Goal: Task Accomplishment & Management: Manage account settings

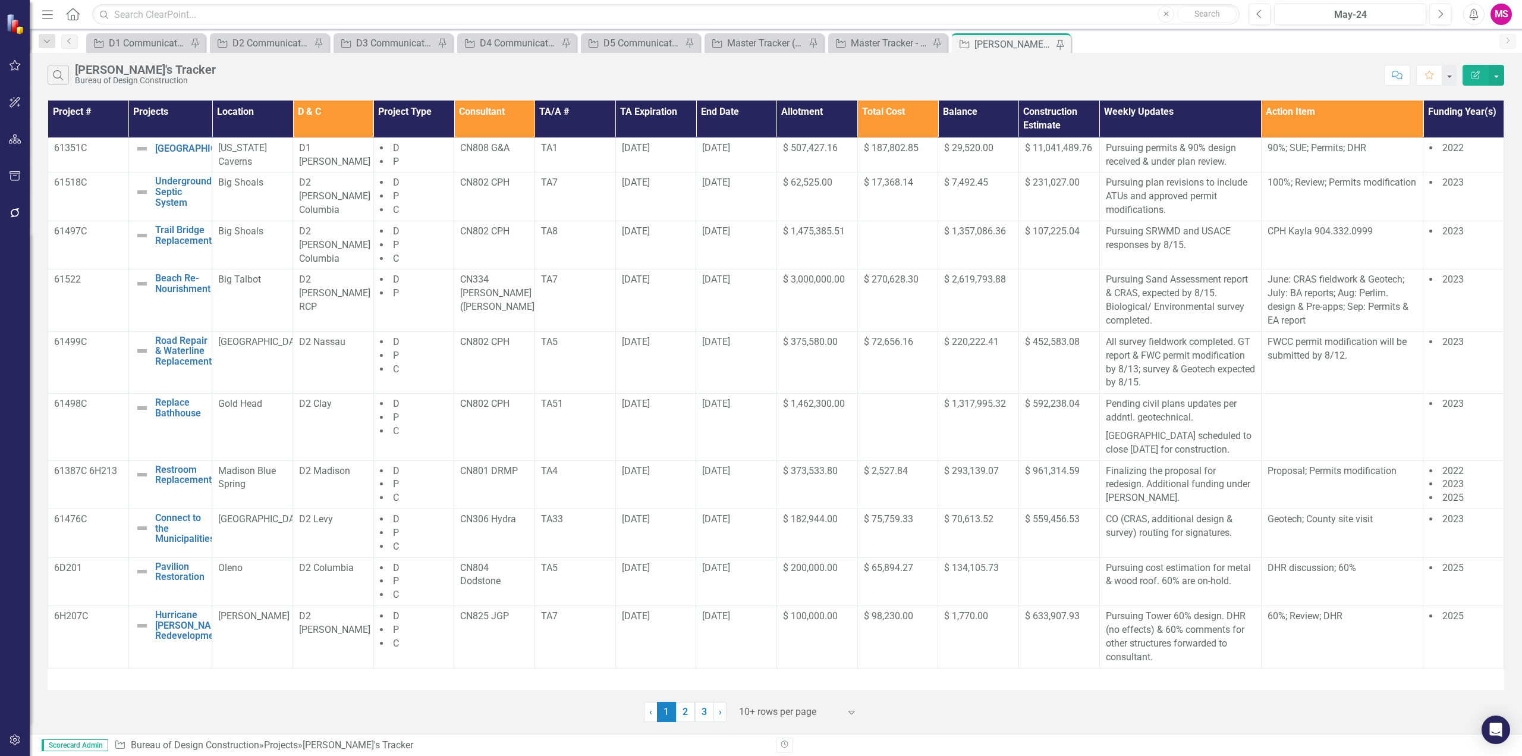
click at [504, 111] on th "Consultant" at bounding box center [494, 118] width 81 height 37
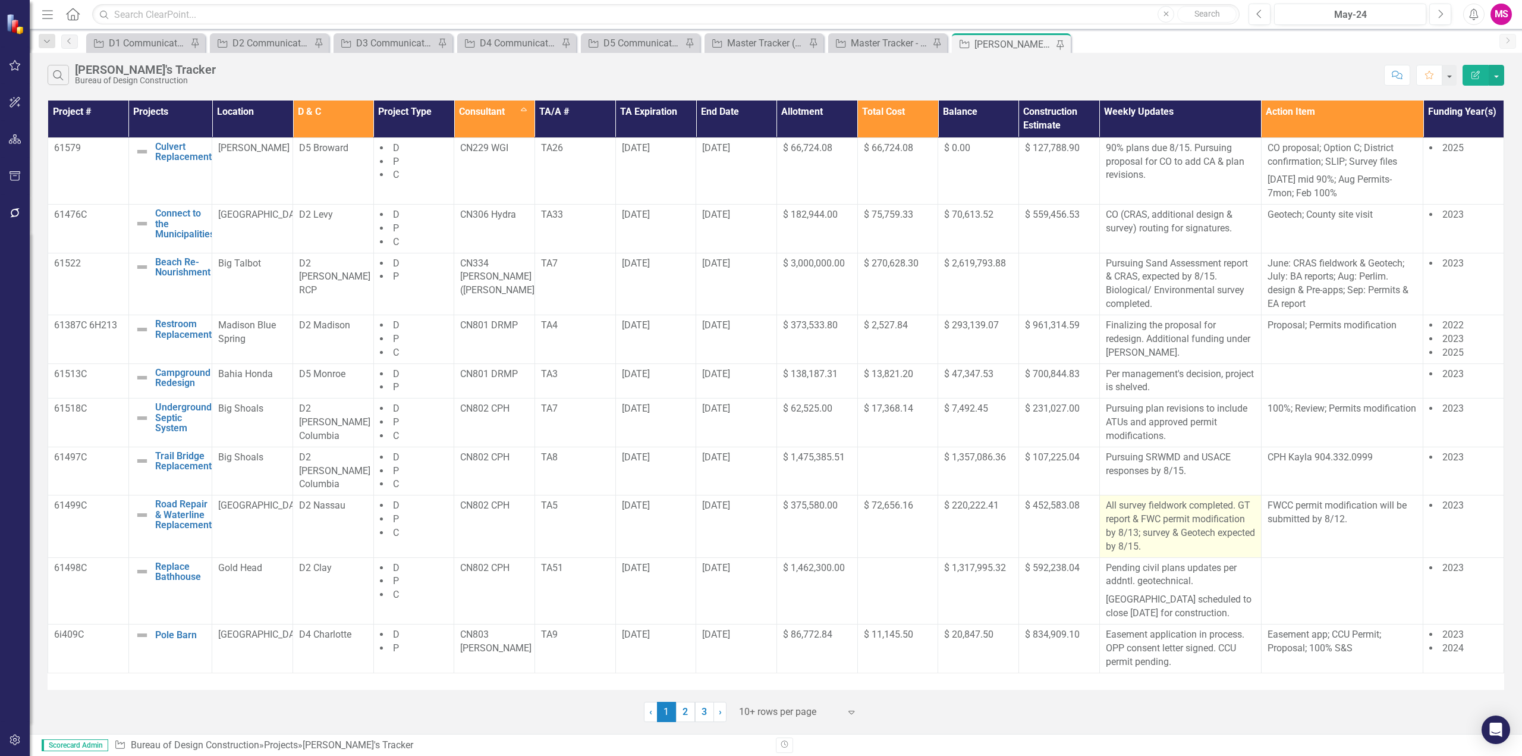
click at [1153, 526] on p "All survey fieldwork completed. GT report & FWC permit modification by 8/13; su…" at bounding box center [1180, 526] width 149 height 54
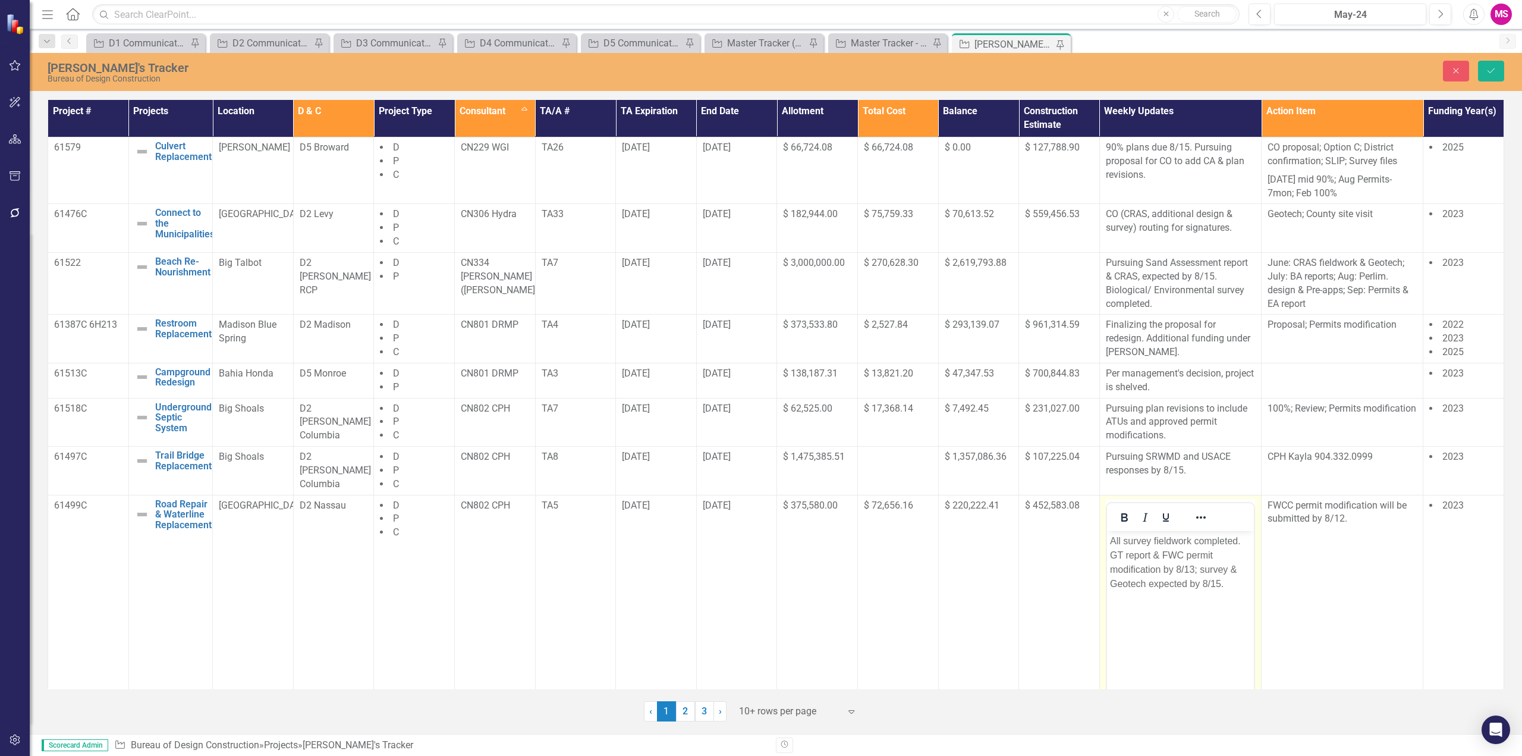
drag, startPoint x: 1151, startPoint y: 552, endPoint x: 1234, endPoint y: 544, distance: 83.7
click at [1151, 552] on p "All survey fieldwork completed. GT report & FWC permit modification by 8/13; su…" at bounding box center [1179, 561] width 141 height 57
click at [1191, 566] on p "All survey fieldwork completed. GT report by 8/15 & FWC permit modification by …" at bounding box center [1179, 561] width 141 height 57
drag, startPoint x: 1153, startPoint y: 554, endPoint x: 1183, endPoint y: 552, distance: 29.8
click at [1183, 552] on p "All survey fieldwork completed. GT report by 8/15 & FWC permit modification by …" at bounding box center [1179, 561] width 141 height 57
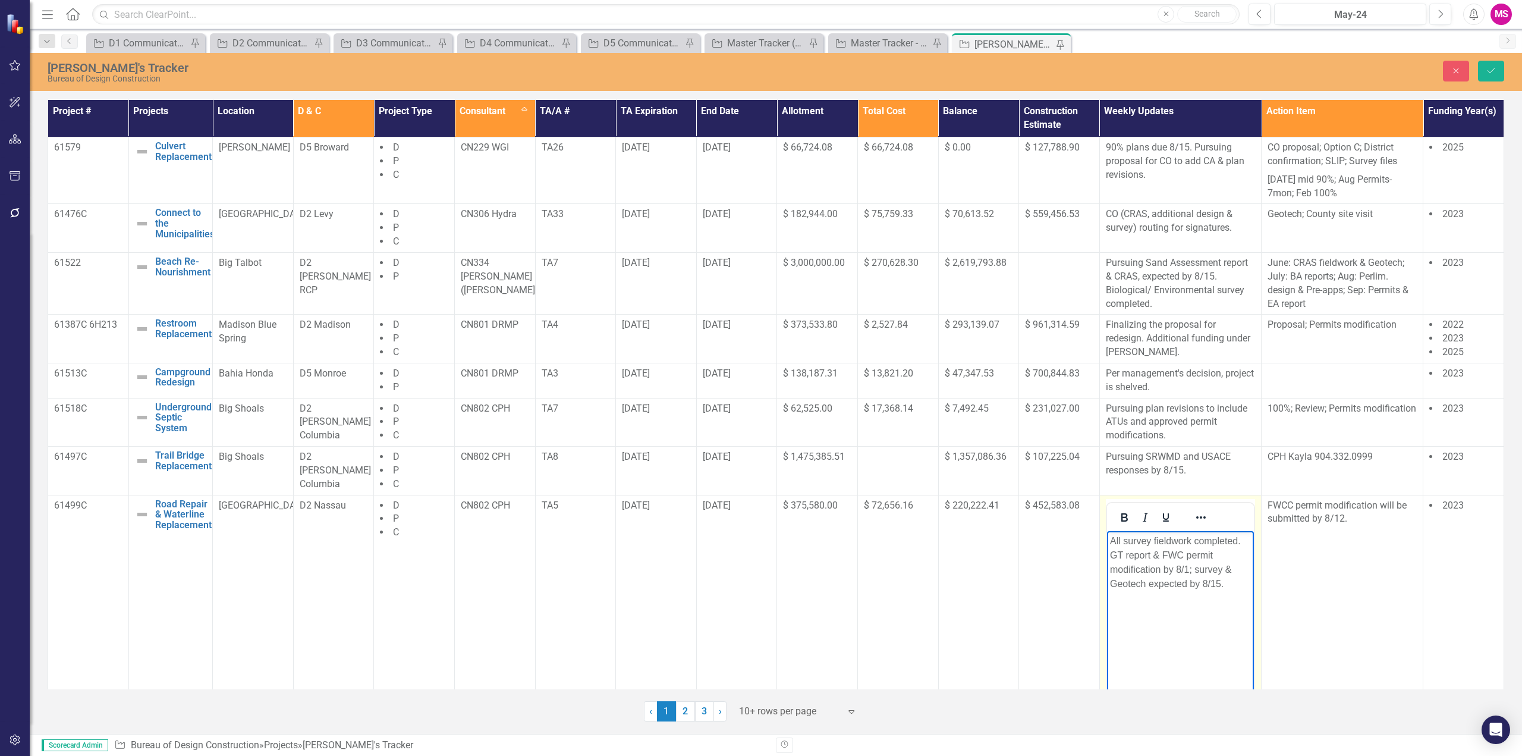
drag, startPoint x: 1188, startPoint y: 568, endPoint x: 1252, endPoint y: 565, distance: 64.3
click at [1189, 568] on p "All survey fieldwork completed. GT report & FWC permit modification by 8/1; sur…" at bounding box center [1179, 561] width 141 height 57
click at [1148, 583] on p "All survey fieldwork completed. GT report & FWC permit modification by 8/15; su…" at bounding box center [1179, 561] width 141 height 57
click at [1215, 581] on p "All survey fieldwork completed. GT report & FWC permit modification by 8/15; su…" at bounding box center [1179, 561] width 141 height 57
click at [1211, 568] on p "All survey fieldwork completed. GT report & FWC permit modification by 8/15; su…" at bounding box center [1179, 561] width 141 height 57
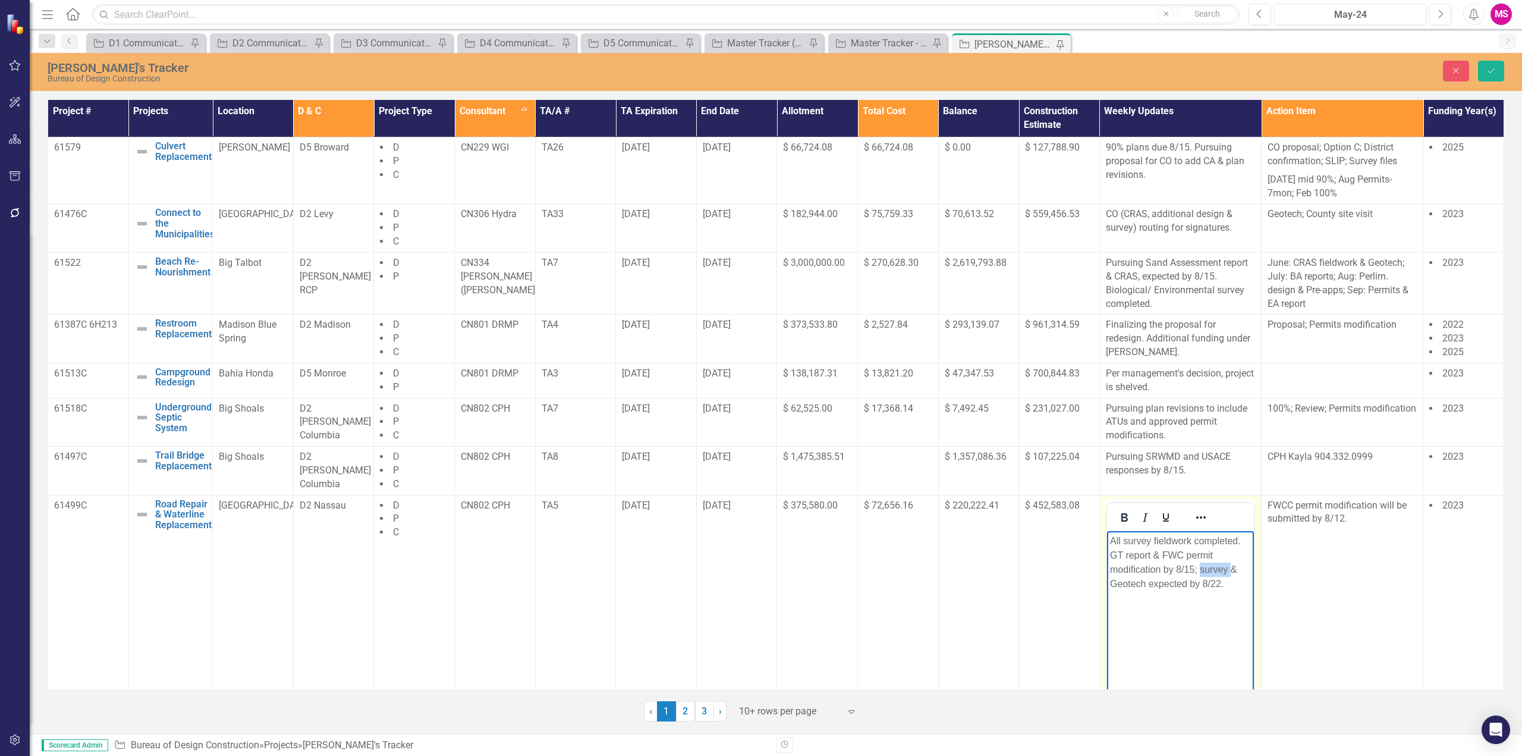
click at [1211, 568] on p "All survey fieldwork completed. GT report & FWC permit modification by 8/15; su…" at bounding box center [1179, 561] width 141 height 57
click at [1238, 585] on p "All survey fieldwork completed. GT report & FWC permit modification by 8/15; su…" at bounding box center [1179, 561] width 141 height 57
click at [1206, 568] on p "All survey fieldwork completed. GT report & FWC permit modification by 8/15; su…" at bounding box center [1179, 561] width 141 height 57
click at [1242, 539] on p "All survey fieldwork completed. GT report & FWC permit modification by 8/15; Ge…" at bounding box center [1179, 561] width 141 height 57
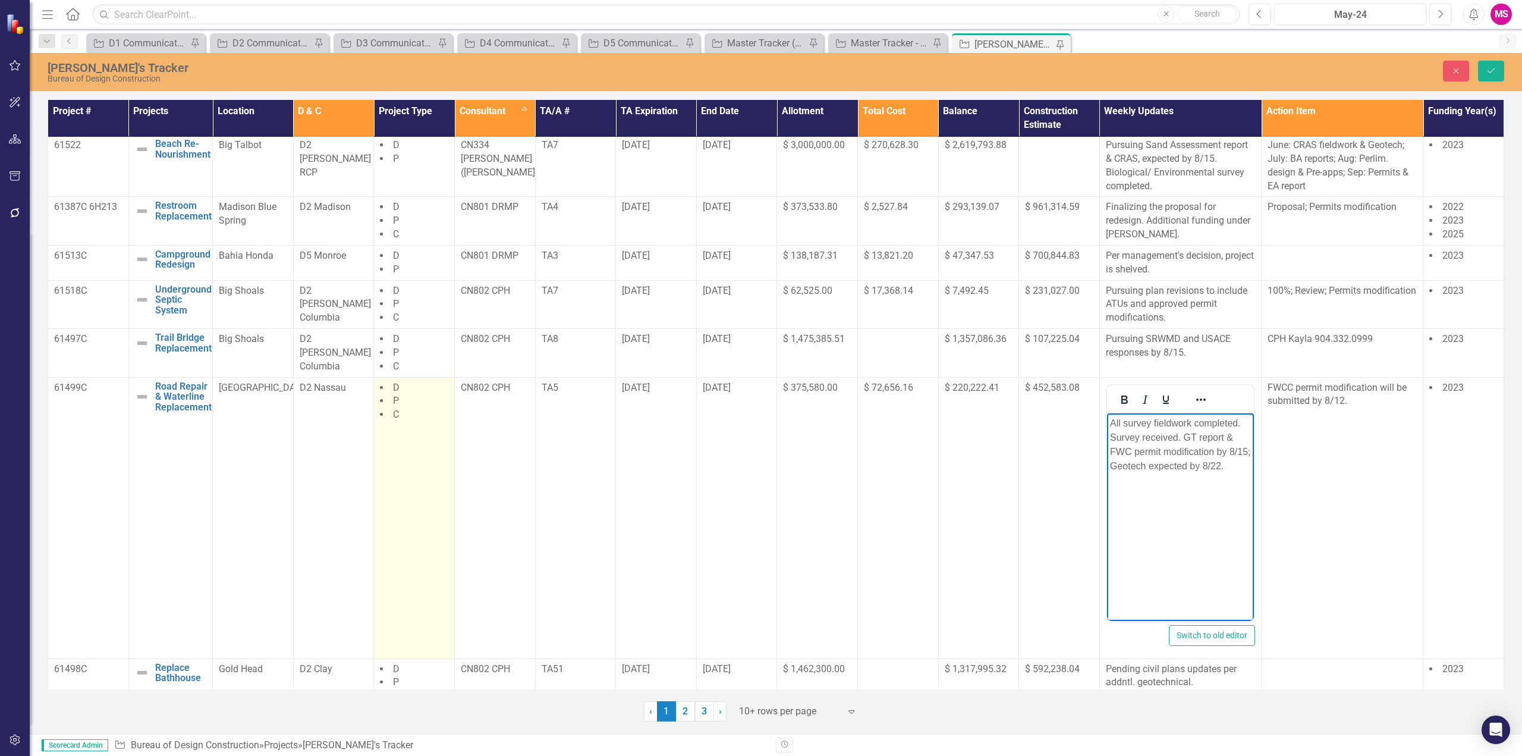
scroll to position [97, 0]
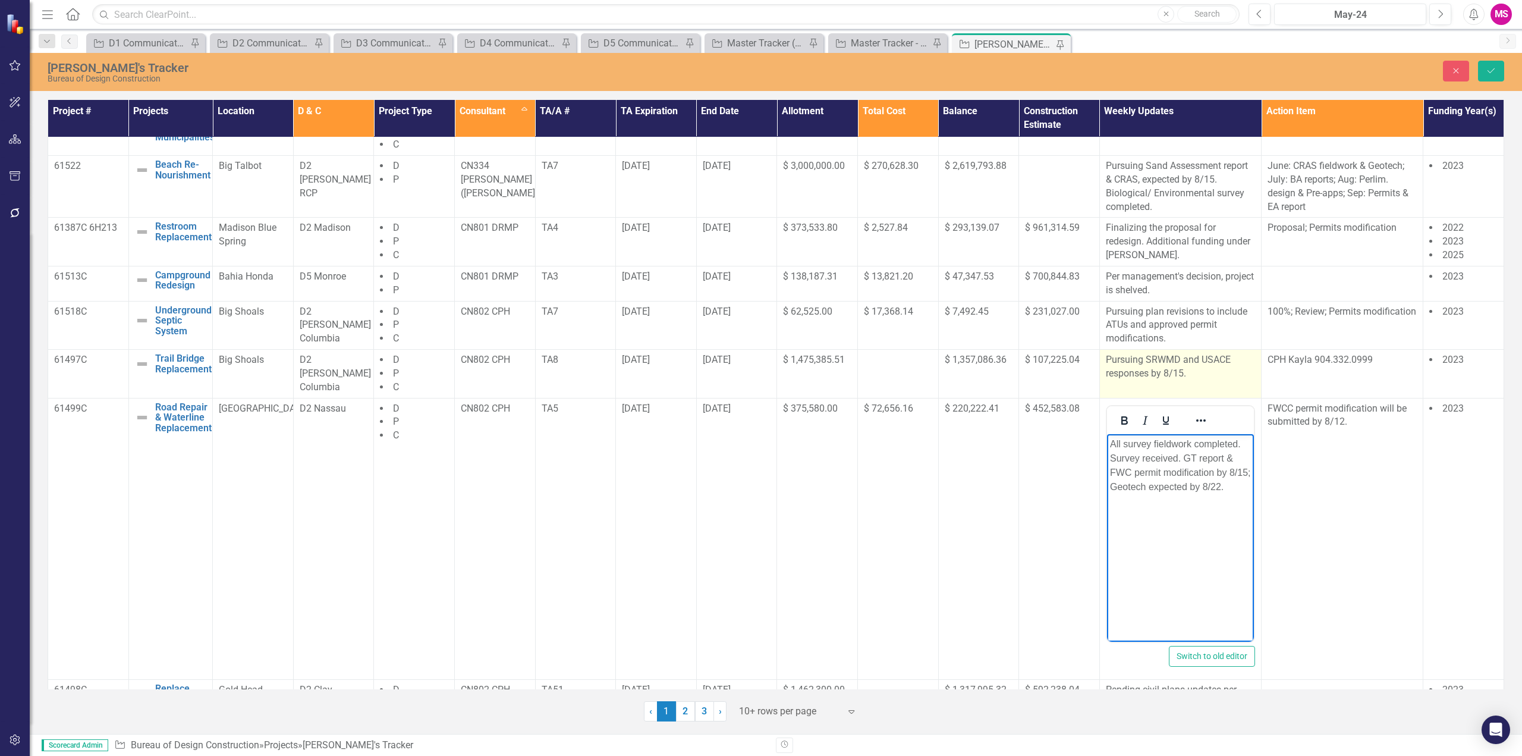
click at [1211, 380] on p "Pursuing SRWMD and USACE responses by 8/15." at bounding box center [1180, 366] width 149 height 27
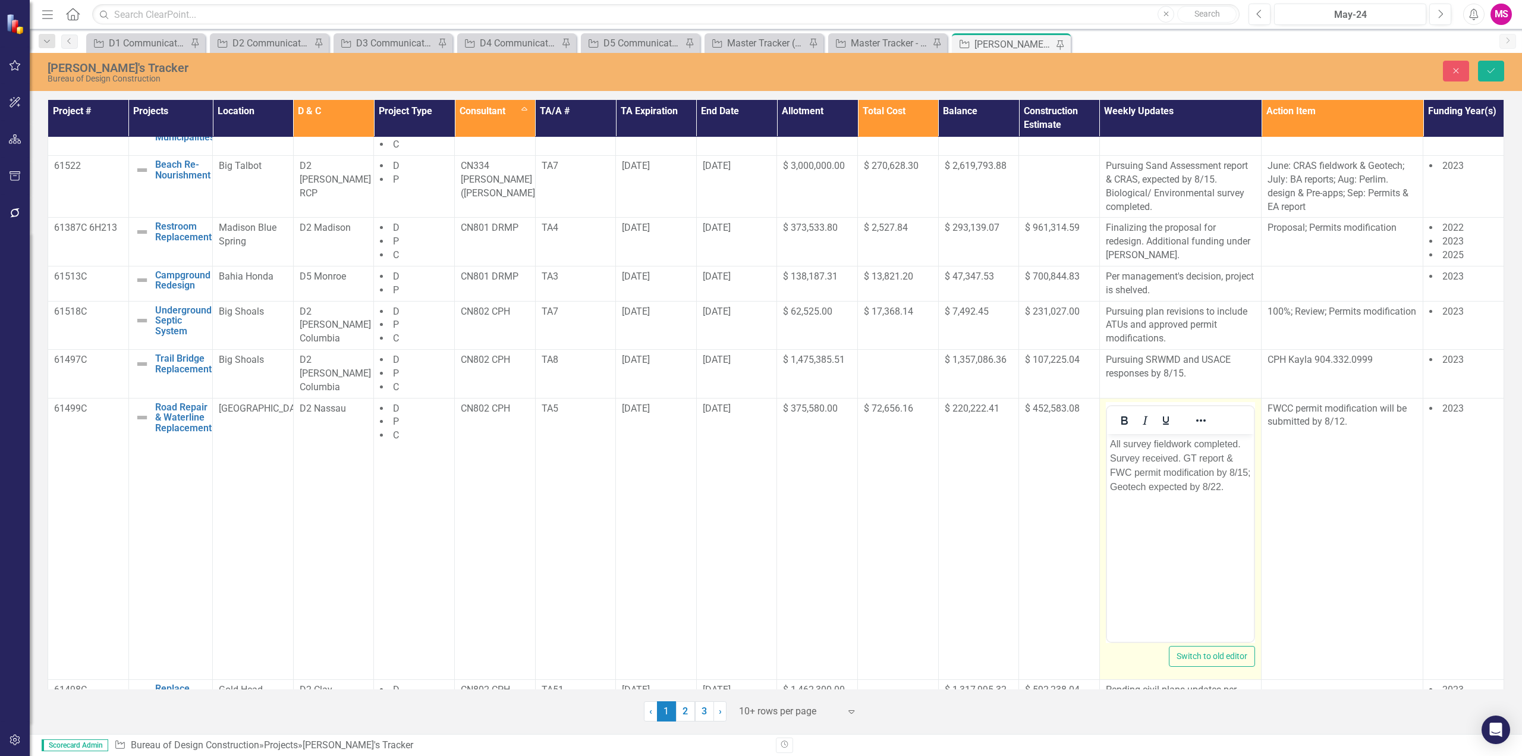
click at [1182, 458] on p "All survey fieldwork completed. Survey received. GT report & FWC permit modific…" at bounding box center [1179, 464] width 141 height 57
click at [1490, 71] on icon "Save" at bounding box center [1491, 71] width 11 height 8
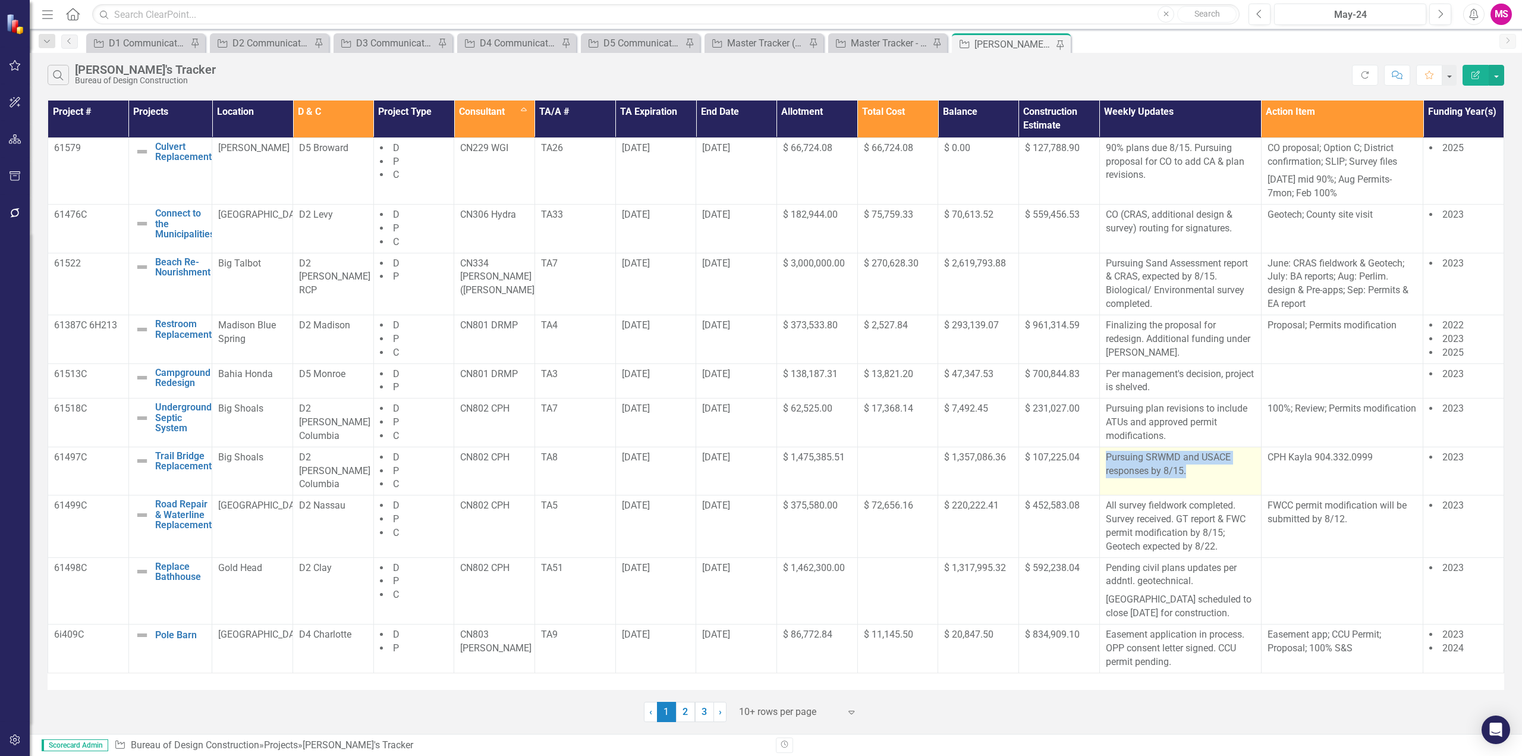
drag, startPoint x: 1105, startPoint y: 456, endPoint x: 1234, endPoint y: 469, distance: 129.0
click at [1234, 469] on p "Pursuing SRWMD and USACE responses by 8/15." at bounding box center [1180, 464] width 149 height 27
click at [1212, 480] on td "Pursuing SRWMD and USACE responses by 8/15." at bounding box center [1180, 471] width 162 height 49
click at [1194, 473] on p "Pursuing SRWMD and USACE responses by 8/15." at bounding box center [1180, 464] width 149 height 27
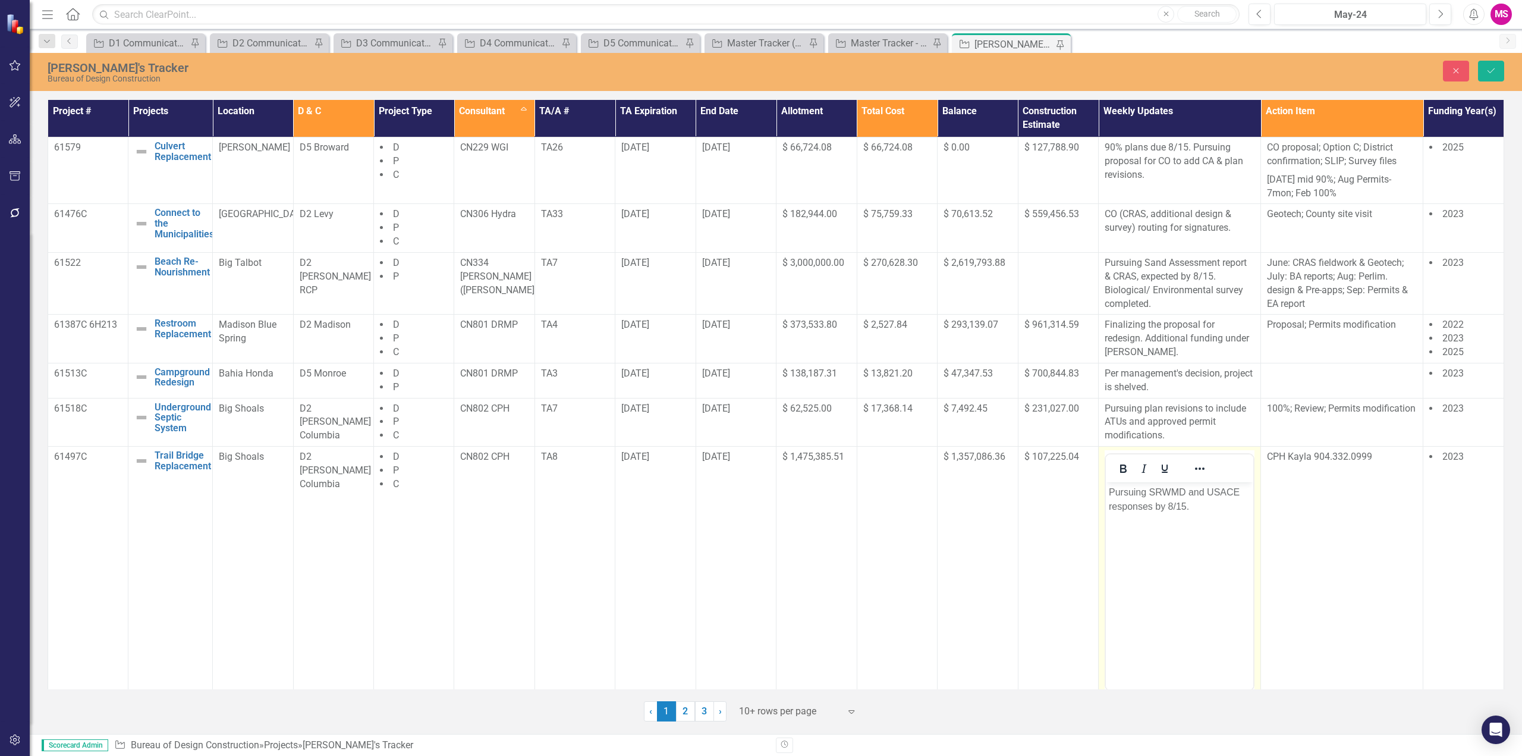
scroll to position [230, 0]
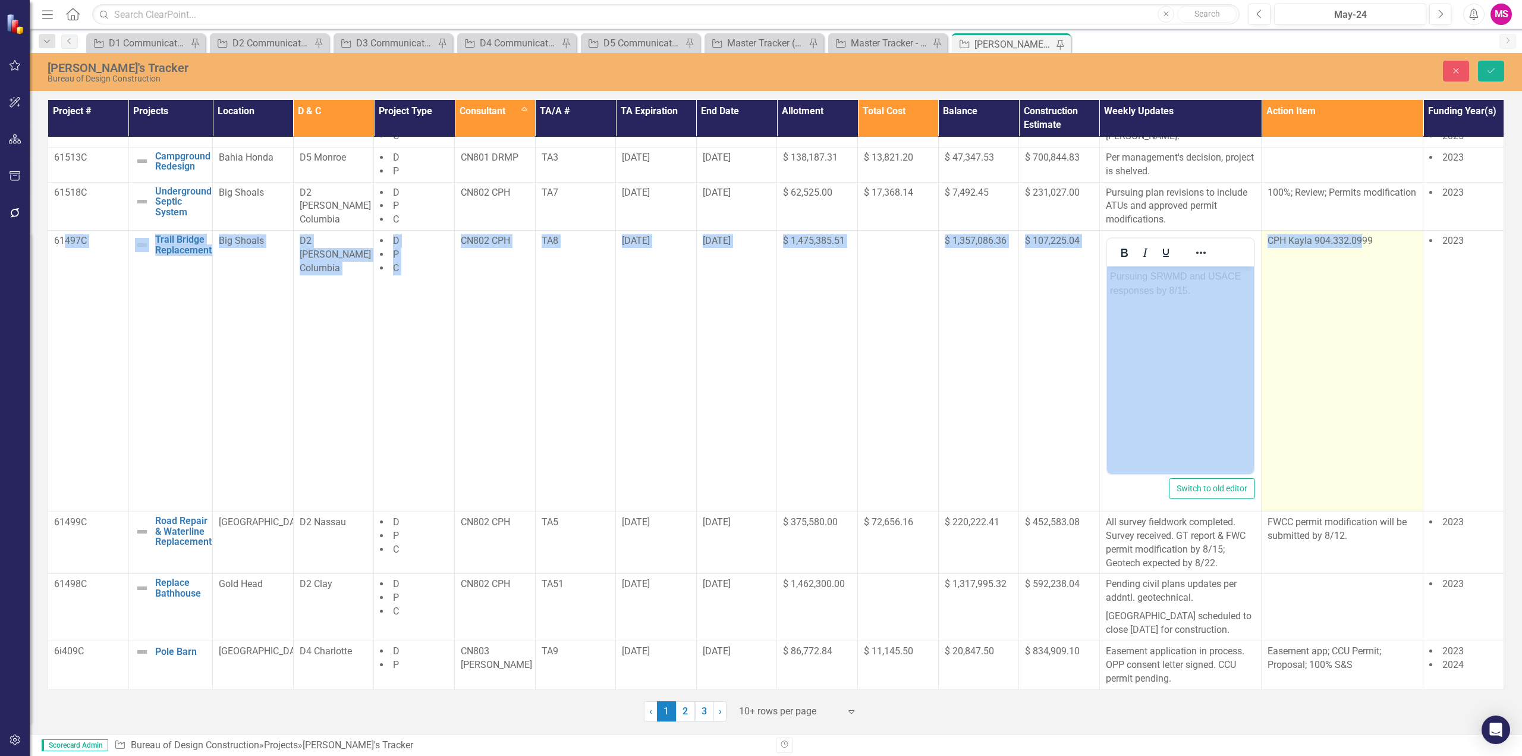
drag, startPoint x: 62, startPoint y: 232, endPoint x: 1354, endPoint y: 255, distance: 1291.6
click at [1354, 255] on tr "61497C Trail Bridge Replacement Edit Edit Project Link Open Element Big Shoals …" at bounding box center [776, 371] width 1456 height 281
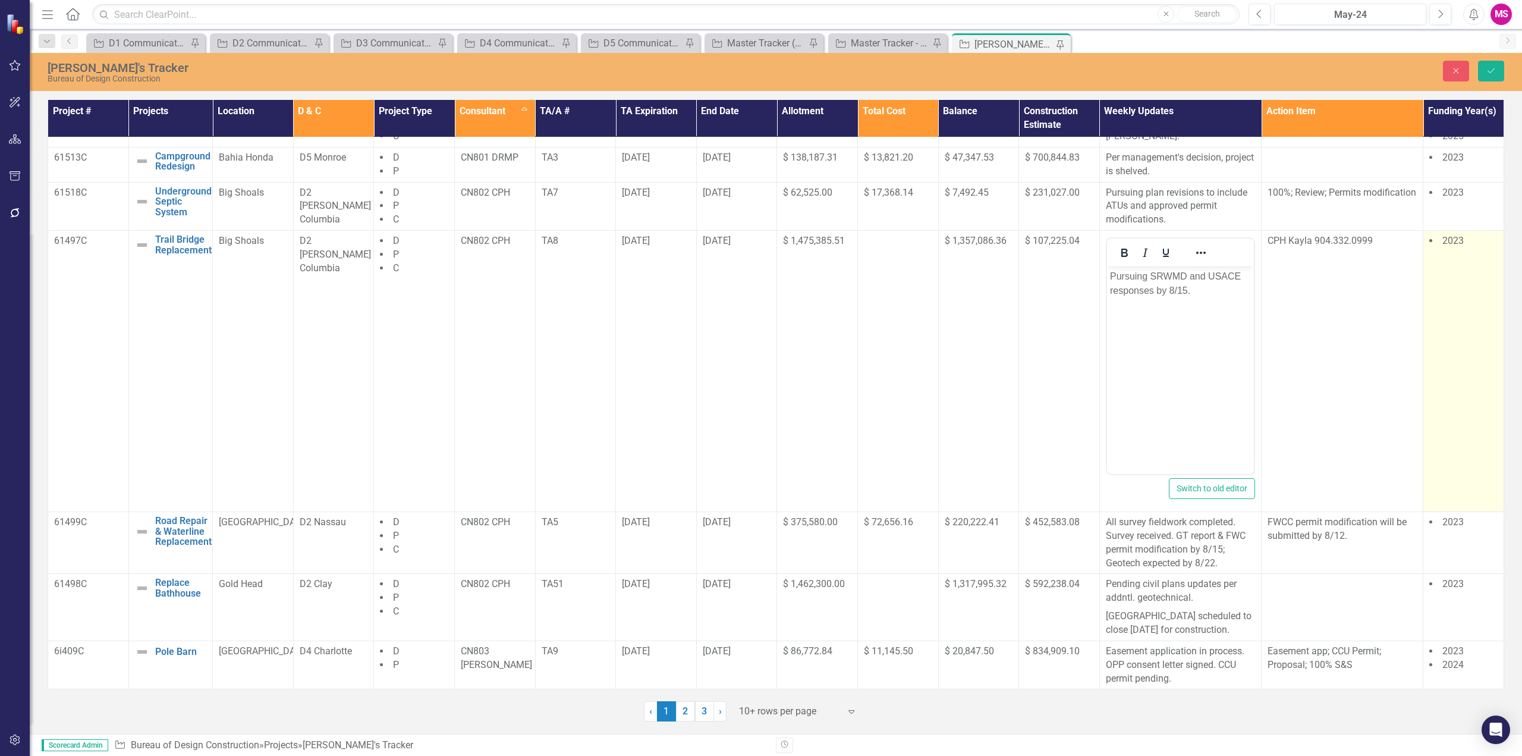
click at [1451, 234] on li "2023" at bounding box center [1463, 241] width 68 height 14
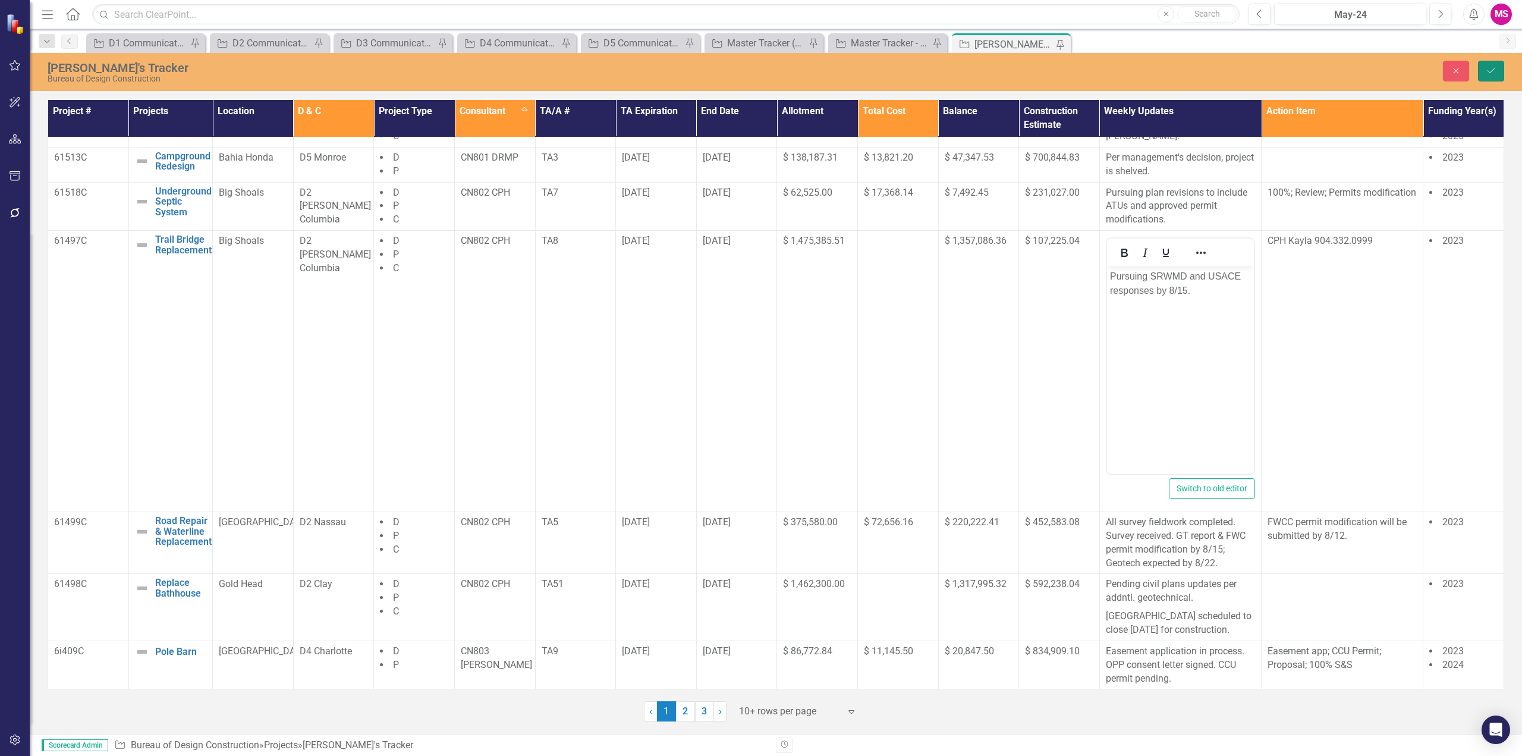
click at [1494, 67] on icon "Save" at bounding box center [1491, 71] width 11 height 8
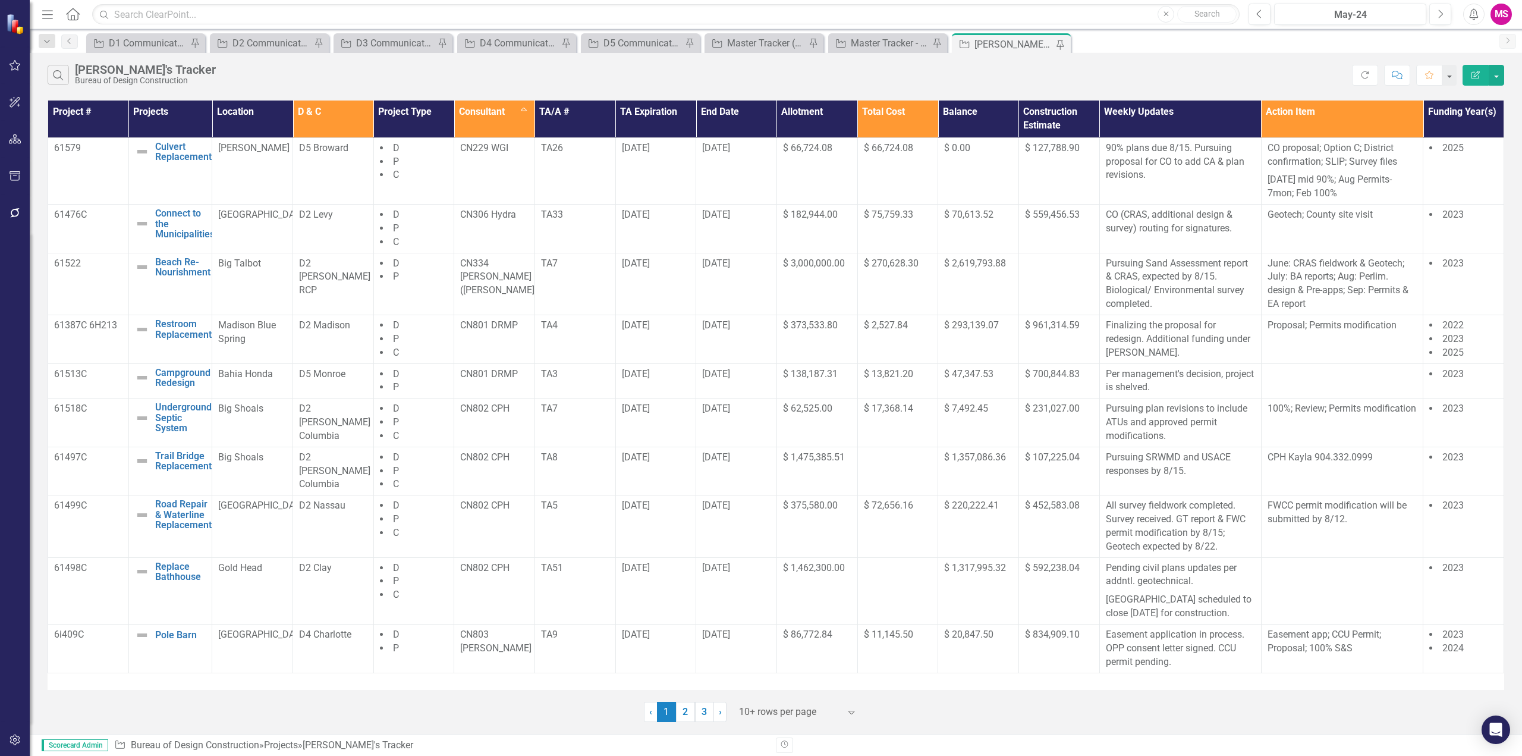
click at [328, 117] on th "D & C" at bounding box center [333, 118] width 81 height 37
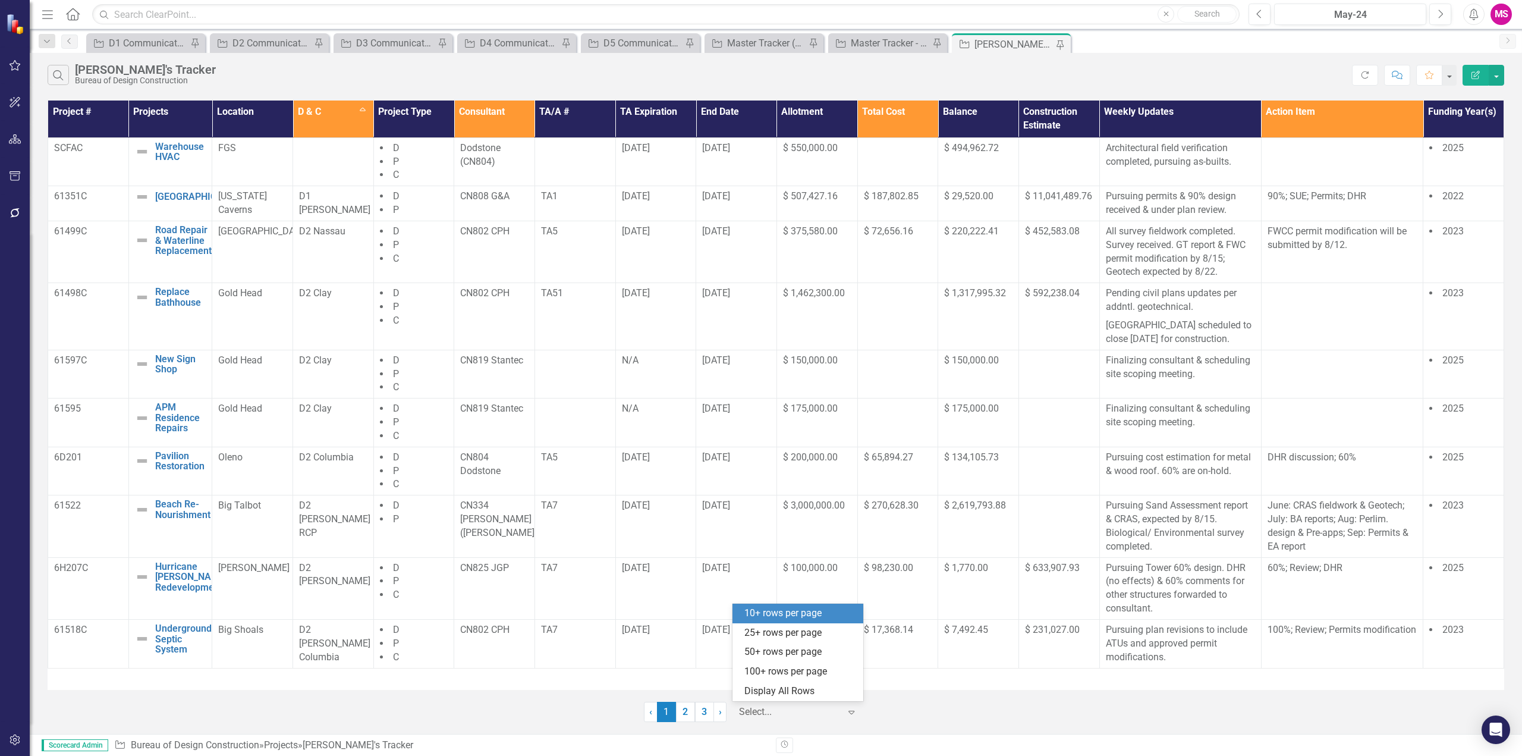
click at [771, 711] on div at bounding box center [789, 712] width 101 height 16
click at [756, 688] on div "Display All Rows" at bounding box center [800, 691] width 112 height 14
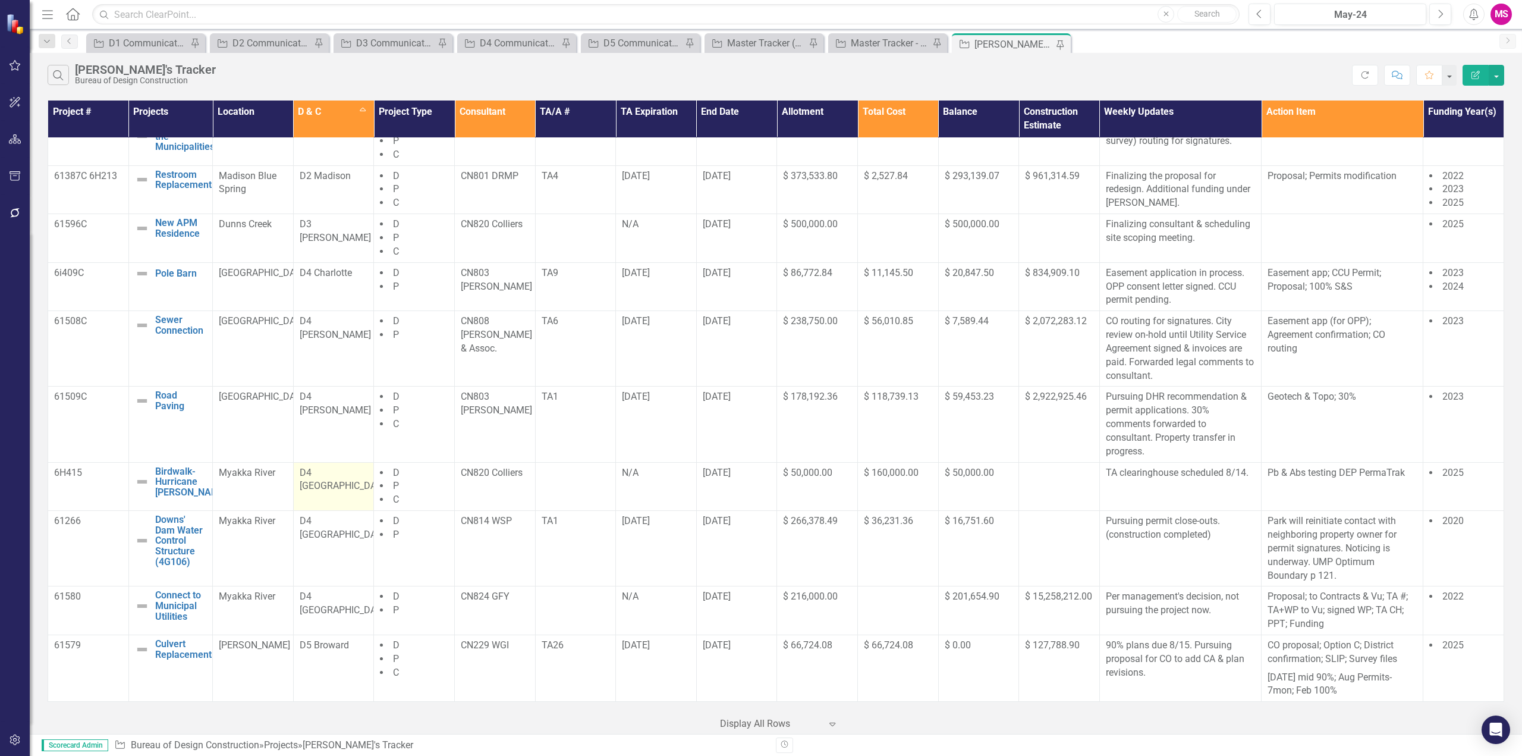
scroll to position [659, 0]
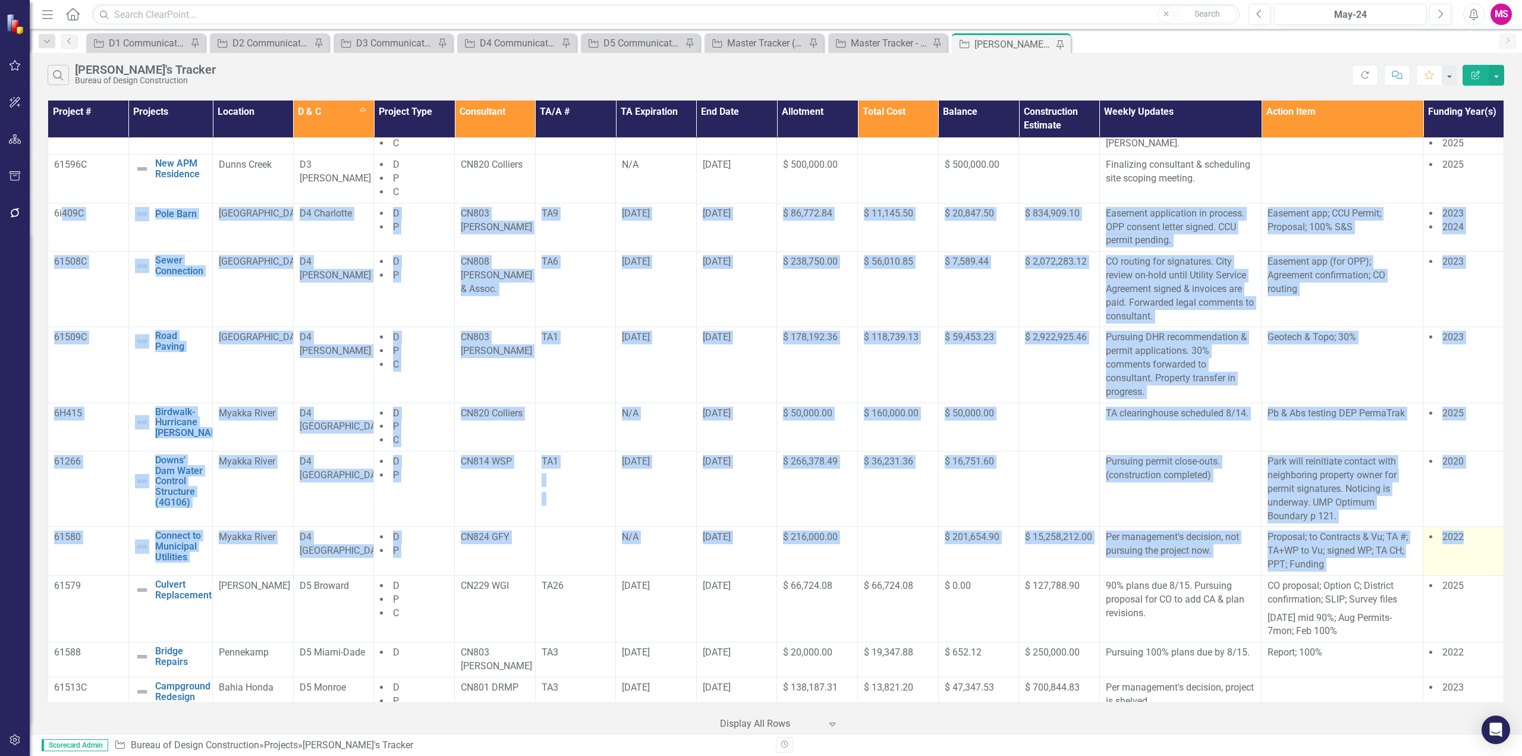
drag, startPoint x: 62, startPoint y: 234, endPoint x: 1485, endPoint y: 570, distance: 1462.1
click at [1485, 570] on tbody "SCFAC Warehouse HVAC Edit Edit Project Link Open Element FGS D P C Dodstone (CN…" at bounding box center [776, 157] width 1456 height 1357
click at [1464, 565] on td "2022" at bounding box center [1463, 551] width 81 height 49
drag, startPoint x: 1467, startPoint y: 558, endPoint x: 52, endPoint y: 238, distance: 1450.6
click at [52, 238] on tbody "SCFAC Warehouse HVAC Edit Edit Project Link Open Element FGS D P C Dodstone (CN…" at bounding box center [776, 157] width 1456 height 1357
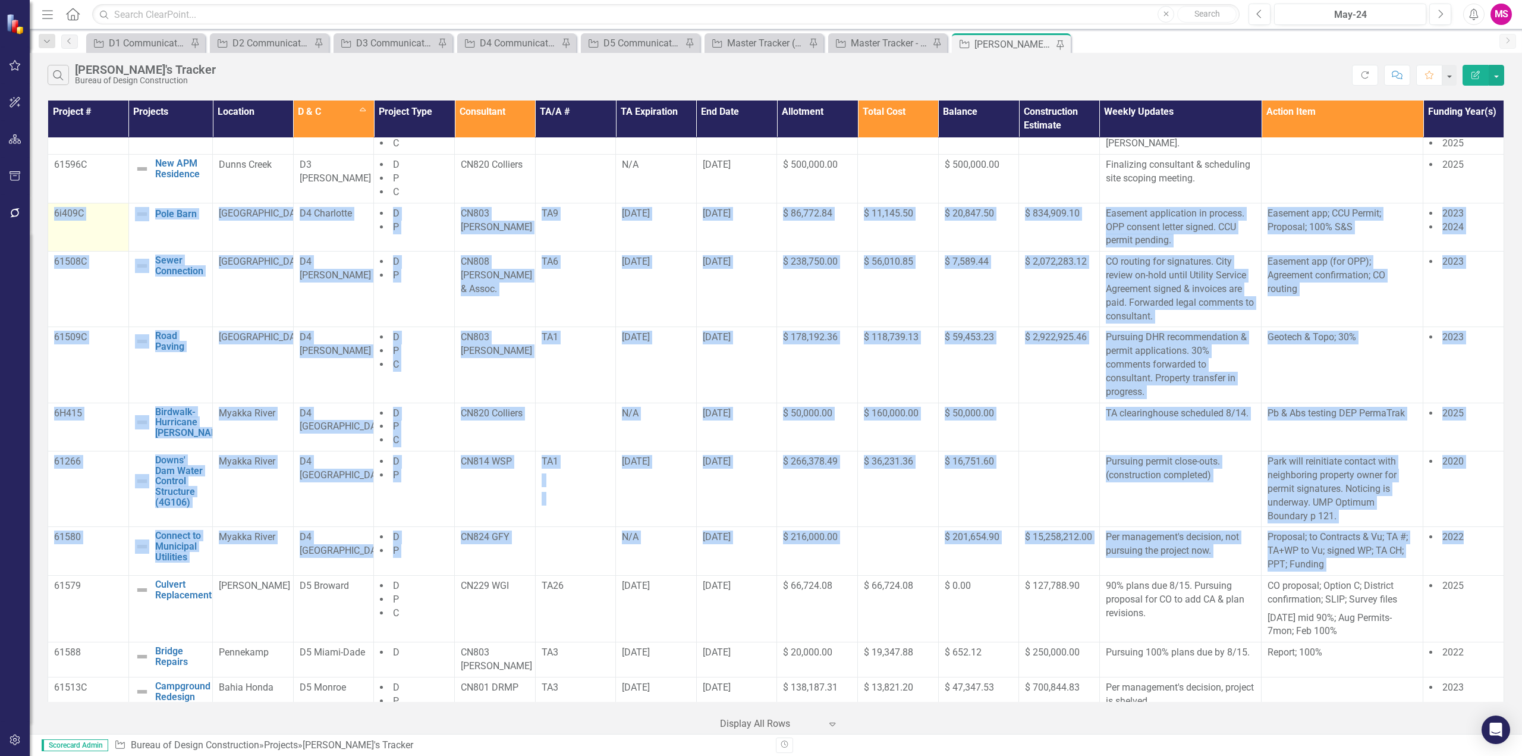
drag, startPoint x: 78, startPoint y: 239, endPoint x: 71, endPoint y: 240, distance: 6.6
click at [78, 239] on td "6i409C" at bounding box center [88, 227] width 81 height 49
drag, startPoint x: 54, startPoint y: 227, endPoint x: 1480, endPoint y: 570, distance: 1467.5
click at [1480, 570] on tbody "SCFAC Warehouse HVAC Edit Edit Project Link Open Element FGS D P C Dodstone (CN…" at bounding box center [776, 157] width 1456 height 1357
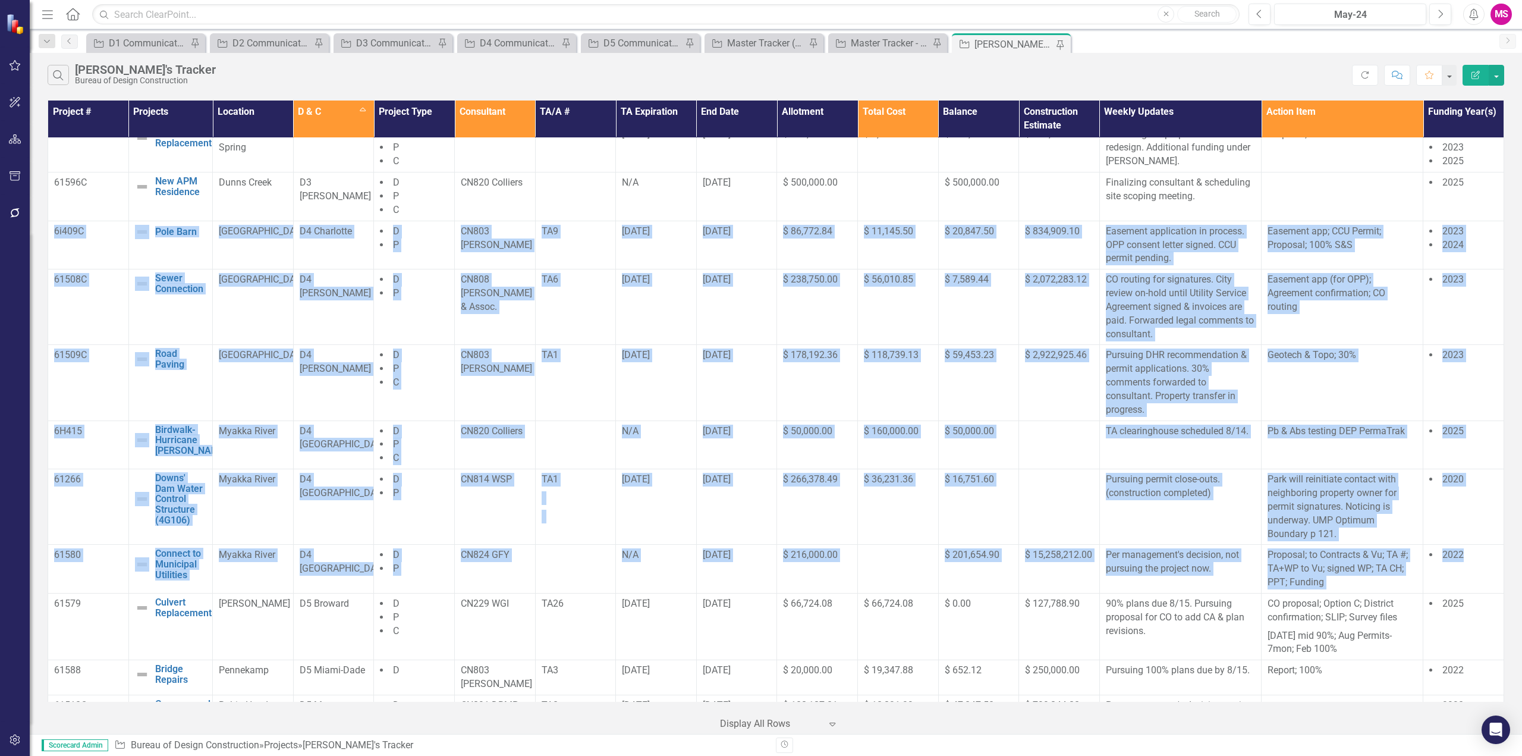
scroll to position [643, 0]
drag, startPoint x: 77, startPoint y: 253, endPoint x: 69, endPoint y: 243, distance: 12.6
click at [78, 253] on td "6i409C" at bounding box center [88, 243] width 81 height 49
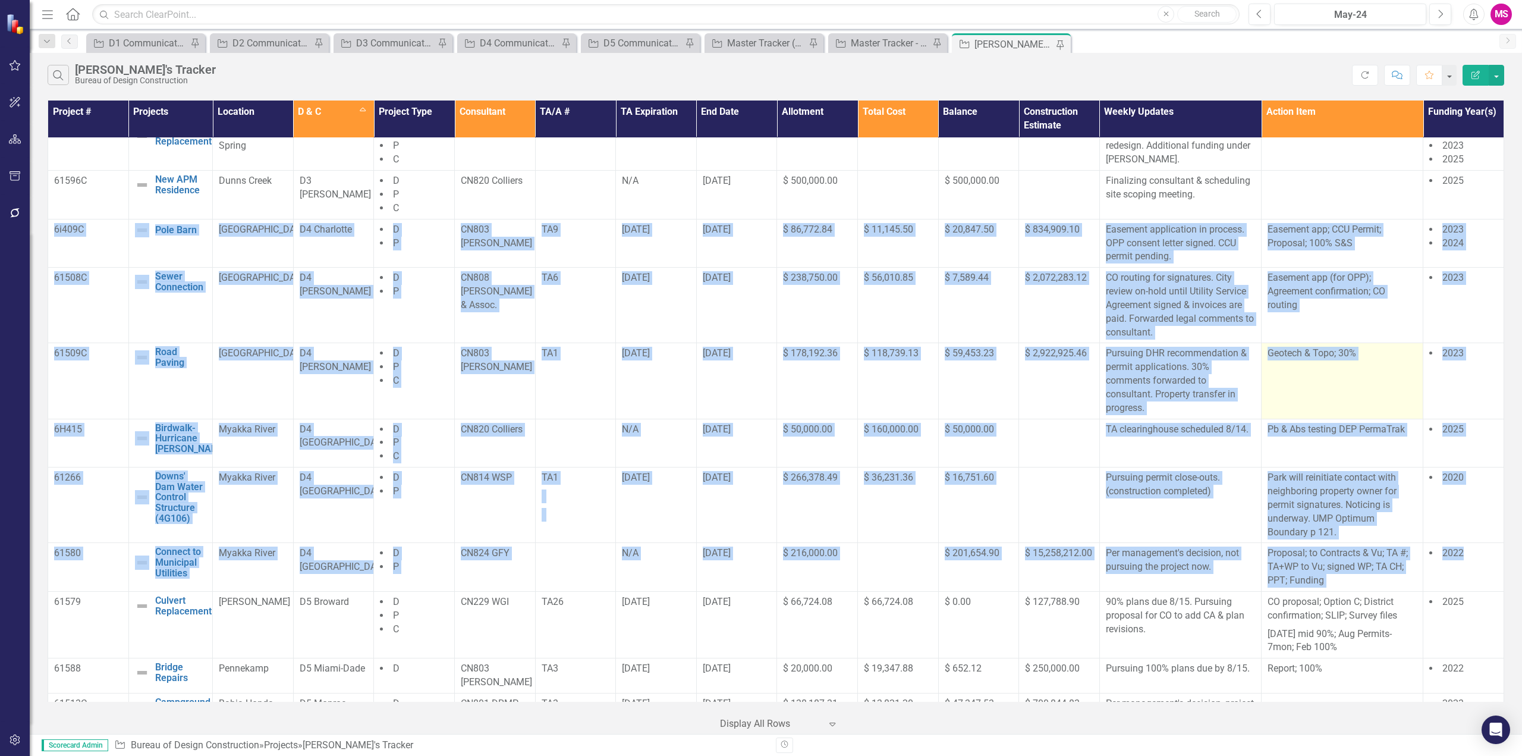
click at [1319, 376] on td "Geotech & Topo; 30%" at bounding box center [1343, 381] width 162 height 76
